Goal: Transaction & Acquisition: Purchase product/service

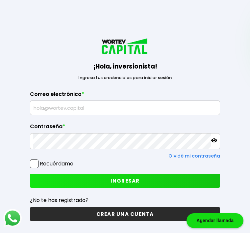
click at [73, 115] on input "text" at bounding box center [125, 108] width 184 height 14
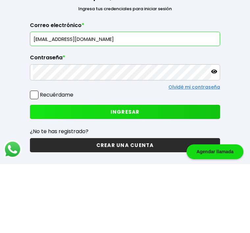
type input "[EMAIL_ADDRESS][DOMAIN_NAME]"
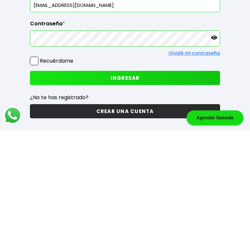
click at [122, 177] on span "INGRESAR" at bounding box center [125, 180] width 29 height 7
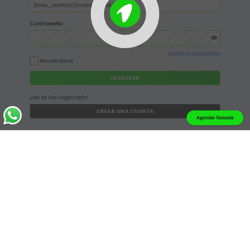
scroll to position [54, 0]
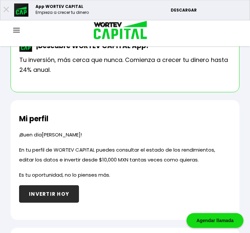
scroll to position [31, 0]
click at [57, 192] on button "INVERTIR HOY" at bounding box center [49, 193] width 60 height 17
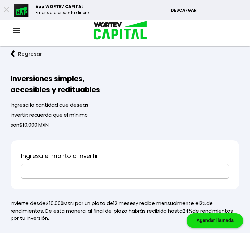
click at [36, 173] on input "text" at bounding box center [125, 171] width 202 height 14
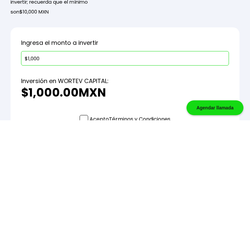
type input "$10,000"
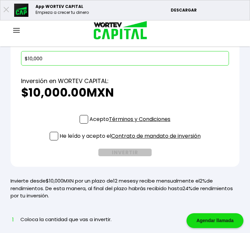
click at [85, 119] on span at bounding box center [84, 119] width 9 height 9
click at [131, 124] on input "Acepto Términos y Condiciones" at bounding box center [131, 124] width 0 height 0
click at [52, 140] on span at bounding box center [54, 136] width 9 height 9
click at [131, 141] on input "He leído y acepto el Contrato de mandato de inversión" at bounding box center [131, 141] width 0 height 0
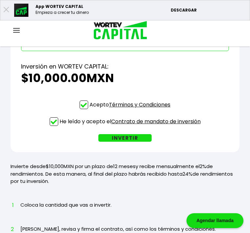
scroll to position [127, 0]
click at [129, 141] on button "INVERTIR" at bounding box center [124, 138] width 53 height 8
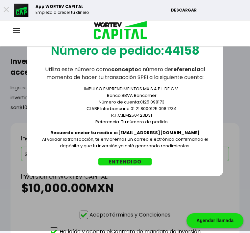
scroll to position [0, 0]
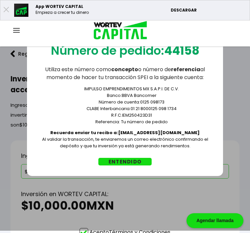
click at [133, 165] on button "ENTENDIDO" at bounding box center [124, 162] width 53 height 8
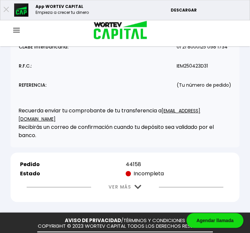
scroll to position [119, 0]
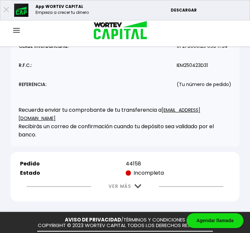
click at [139, 184] on img at bounding box center [138, 186] width 7 height 4
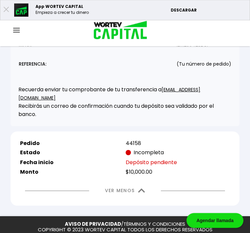
scroll to position [143, 0]
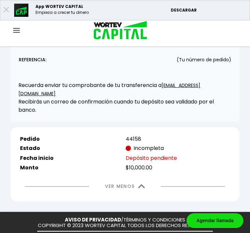
click at [216, 228] on div "Agendar llamada" at bounding box center [215, 220] width 57 height 15
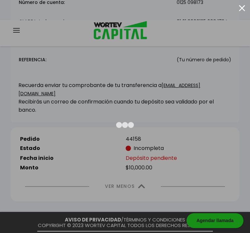
scroll to position [0, 0]
click at [242, 9] on div at bounding box center [242, 8] width 6 height 6
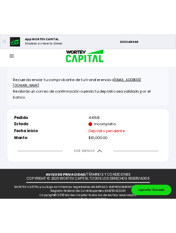
scroll to position [191, 0]
